Goal: Check status: Check status

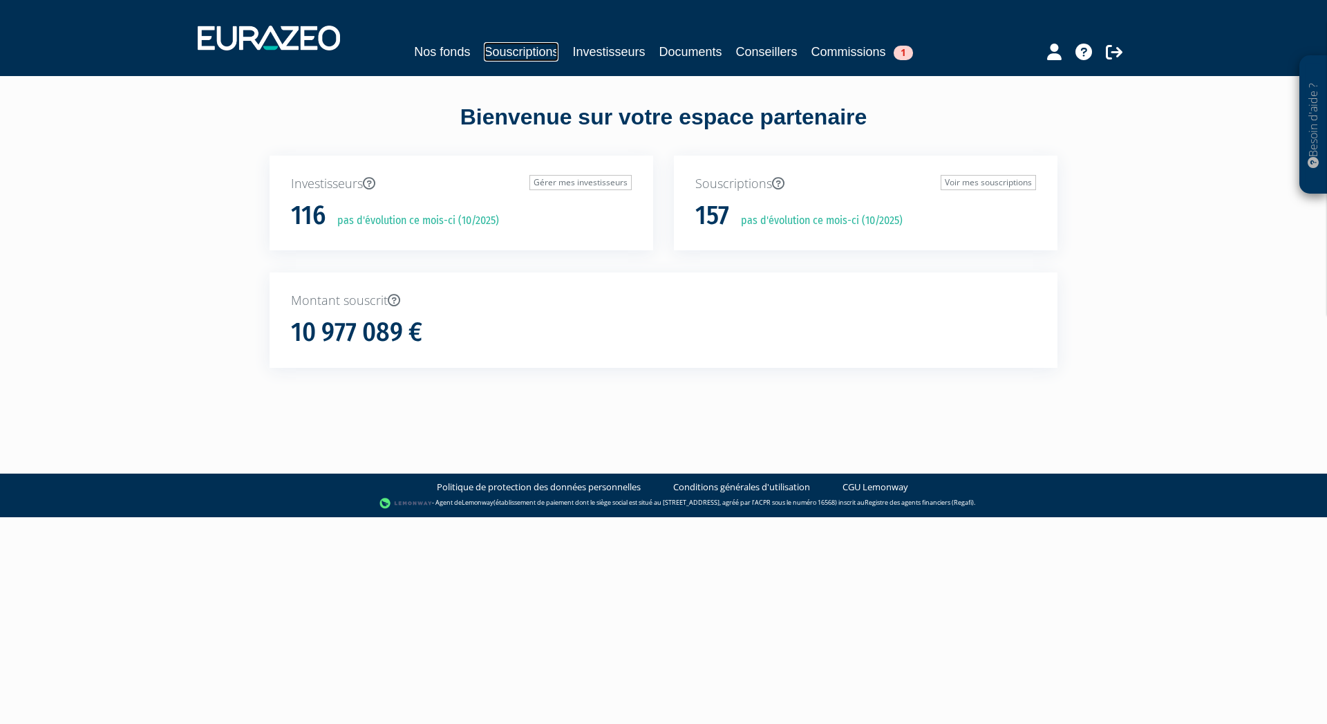
click at [503, 52] on link "Souscriptions" at bounding box center [521, 51] width 75 height 19
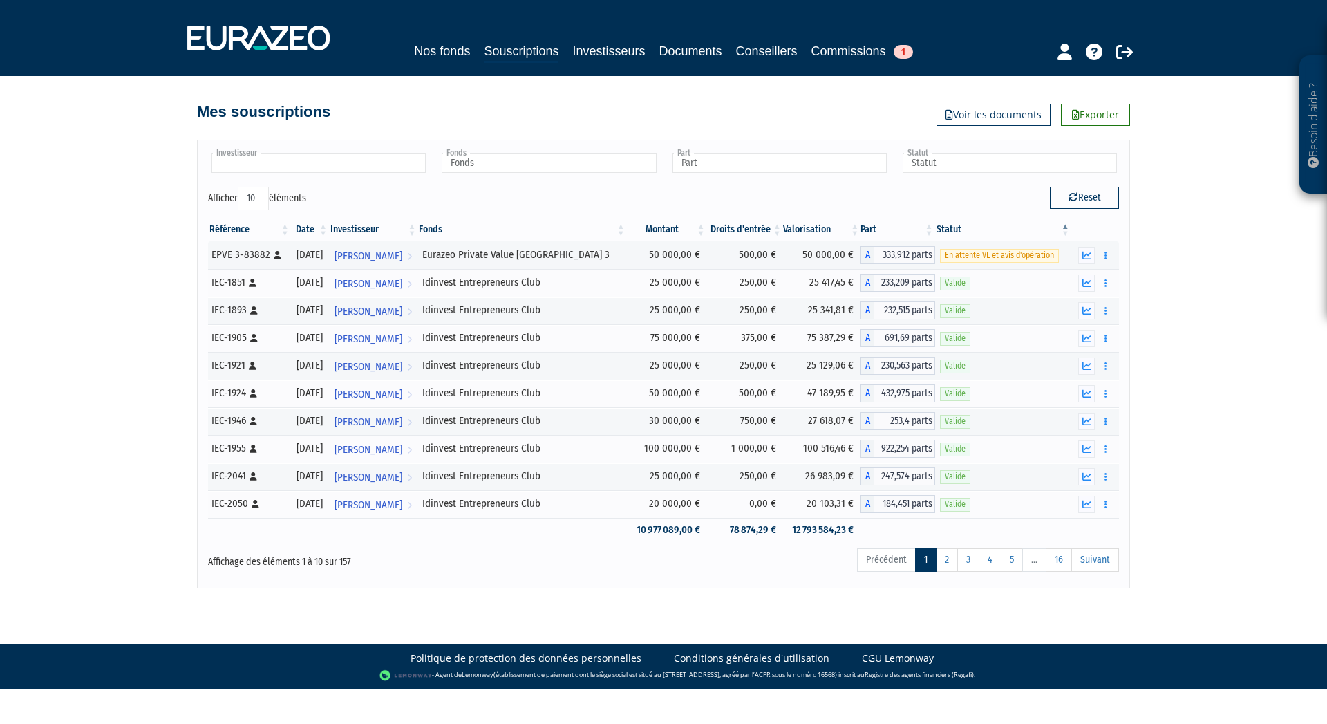
click at [360, 165] on input "text" at bounding box center [319, 163] width 214 height 20
type input "PIL"
click at [294, 180] on li "JEAN-FRANCOIS PIL LOT" at bounding box center [318, 184] width 218 height 17
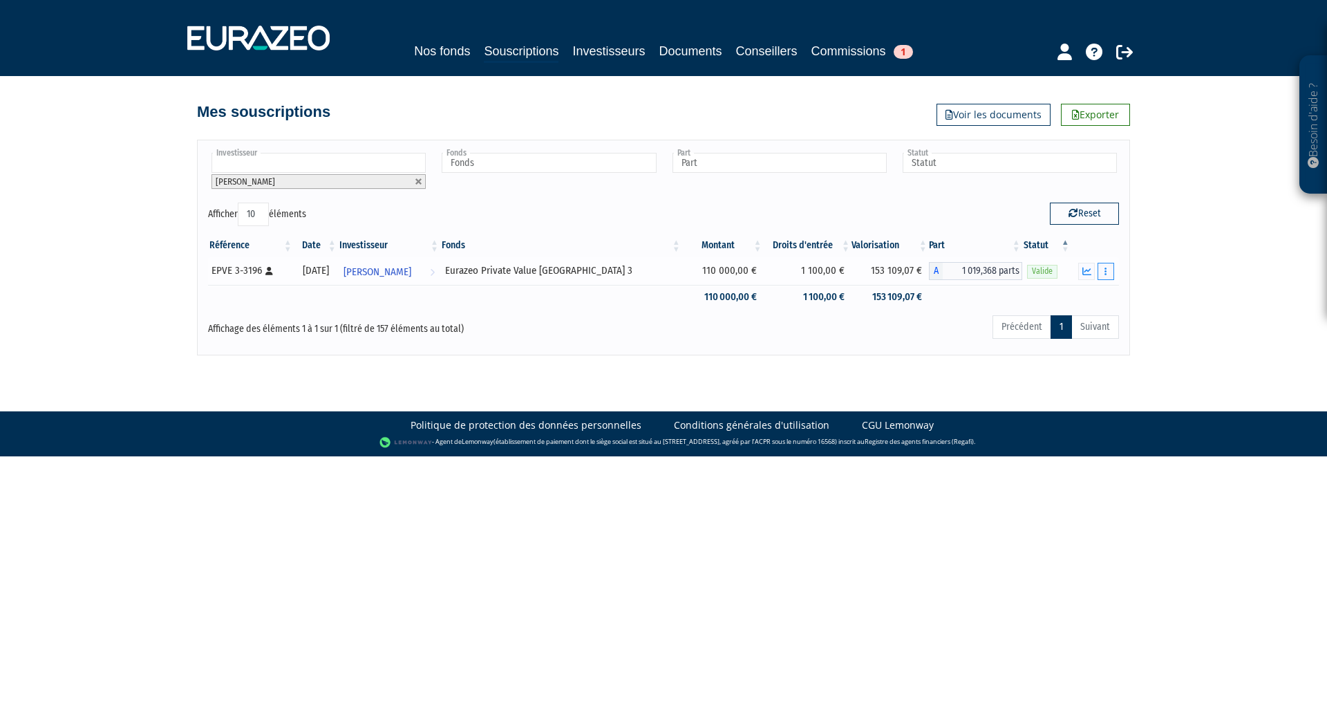
click at [1105, 270] on icon "button" at bounding box center [1106, 271] width 2 height 9
click at [1064, 321] on link "Historique de rachat(s)" at bounding box center [1053, 321] width 114 height 23
